Goal: Check status: Check status

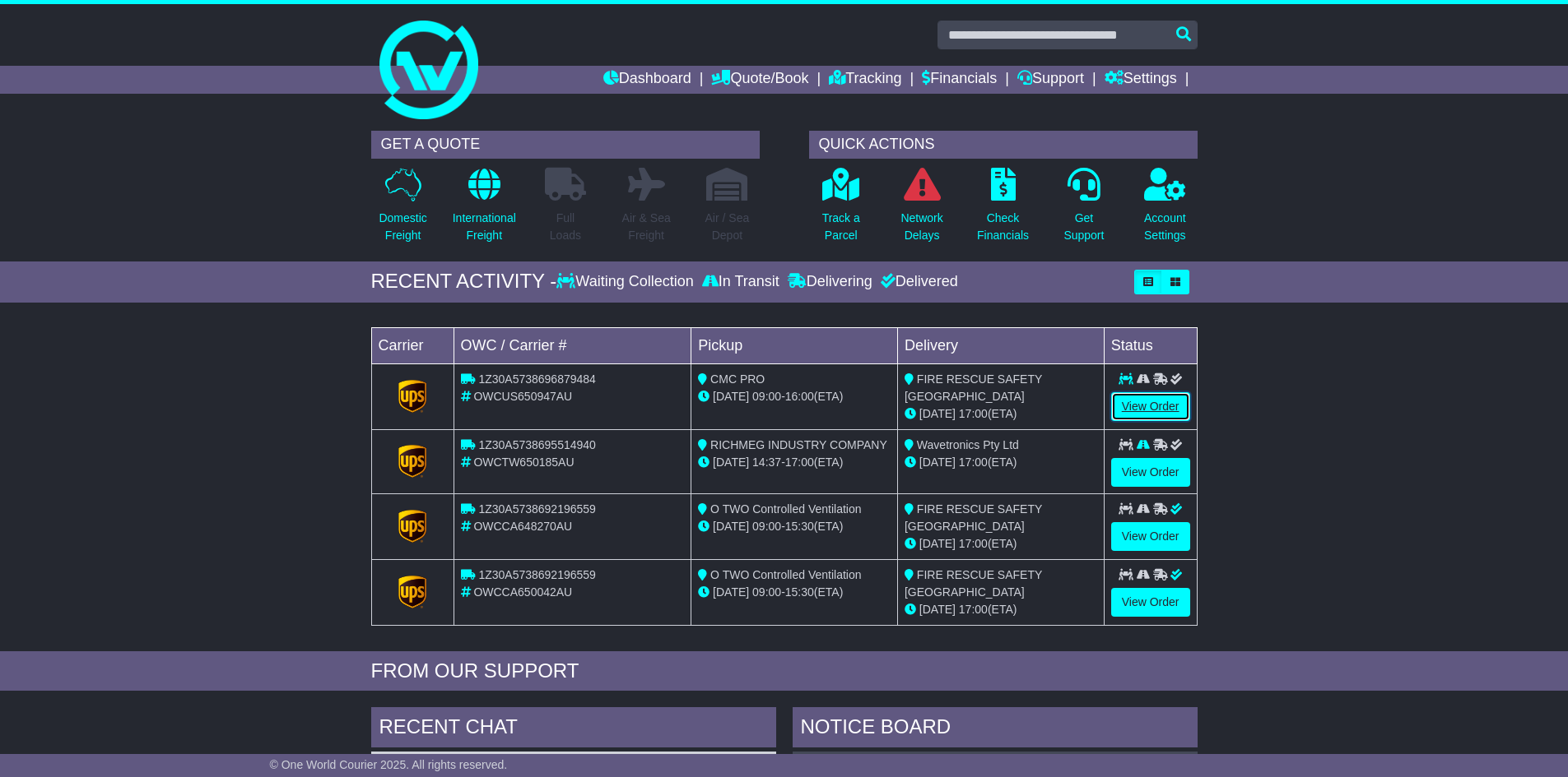
click at [1171, 404] on link "View Order" at bounding box center [1150, 406] width 79 height 29
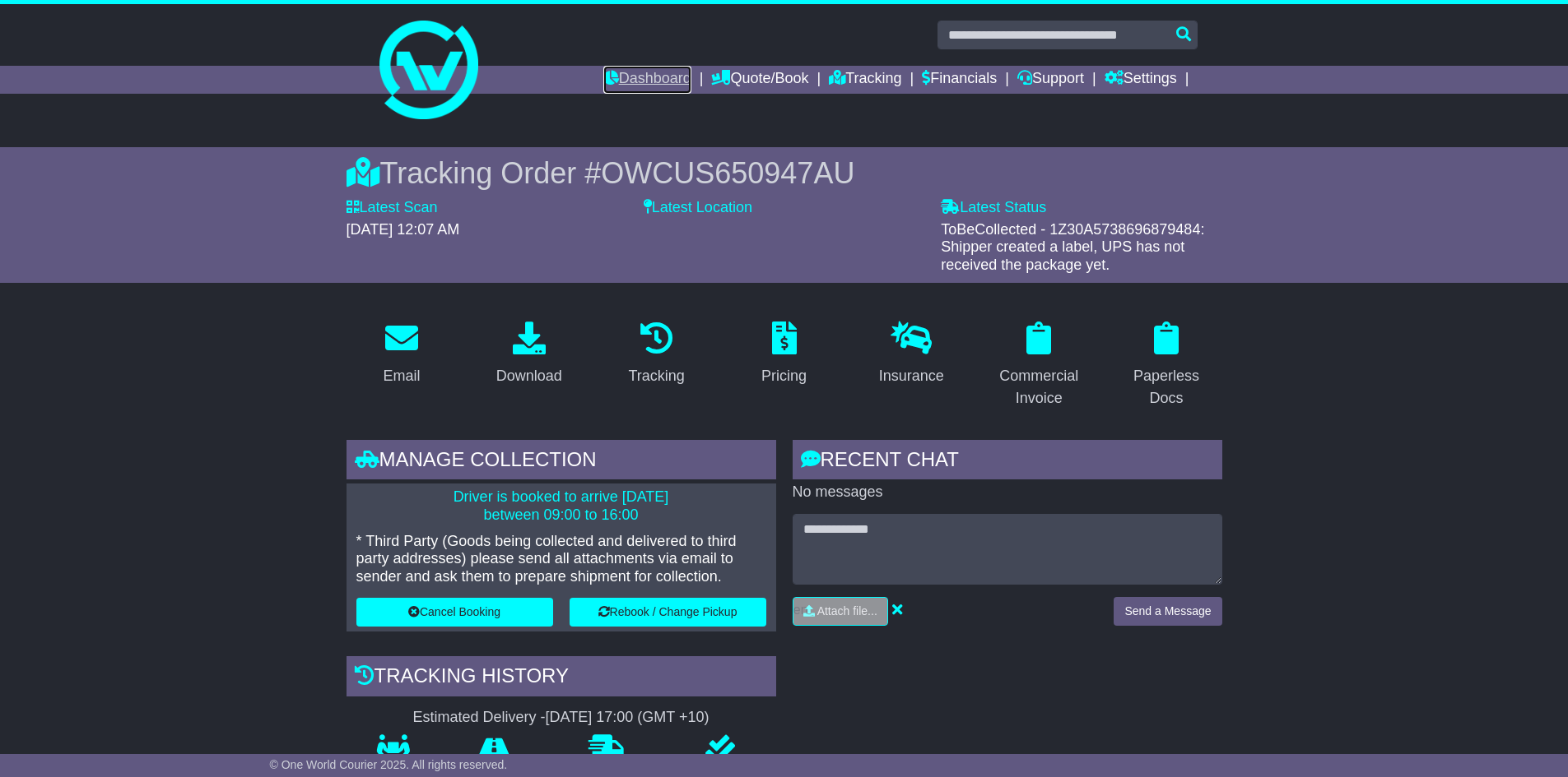
click at [619, 76] on link "Dashboard" at bounding box center [647, 80] width 88 height 28
